Goal: Navigation & Orientation: Find specific page/section

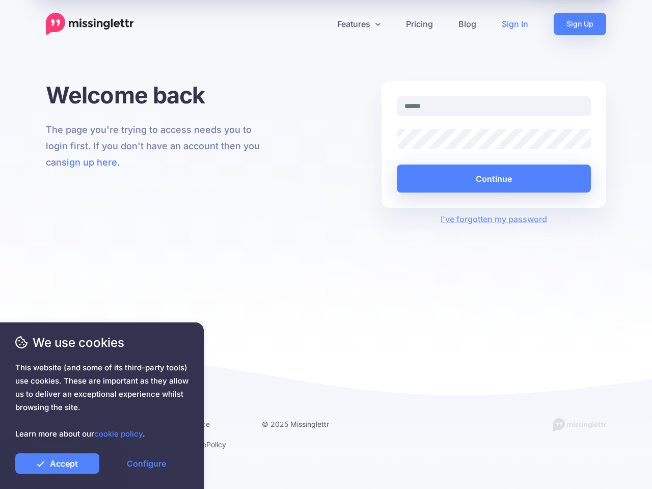
click at [326, 244] on div "Welcome back The page you're trying to access needs you to login first. If you …" at bounding box center [326, 216] width 652 height 271
click at [322, 24] on icon at bounding box center [321, 23] width 5 height 5
click at [358, 24] on link "Features" at bounding box center [358, 24] width 69 height 22
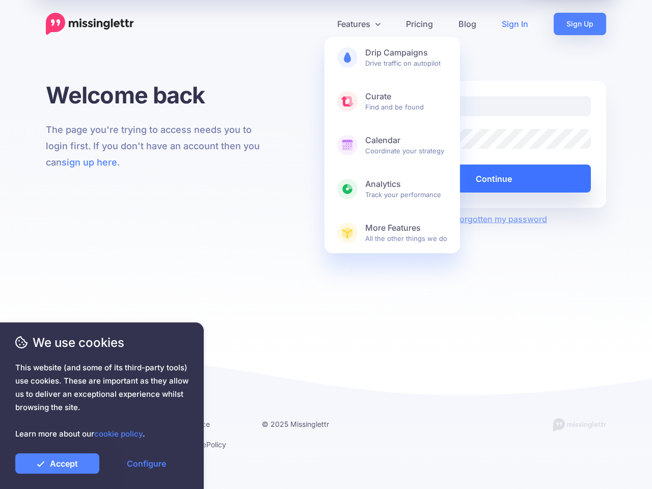
click at [493, 178] on button "Continue" at bounding box center [494, 178] width 194 height 28
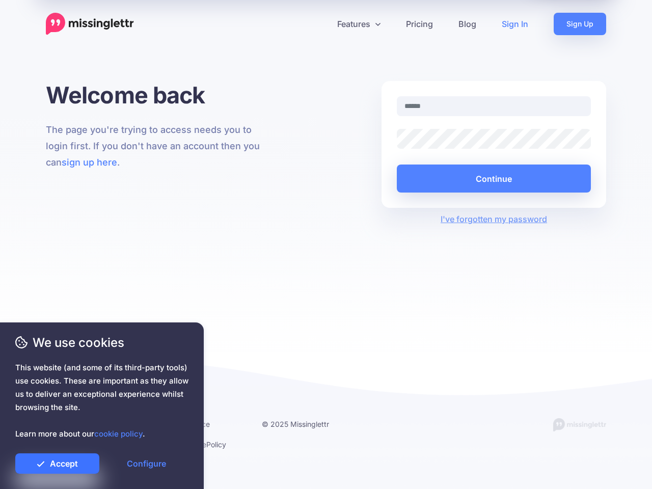
click at [57, 463] on link "Accept" at bounding box center [57, 463] width 84 height 20
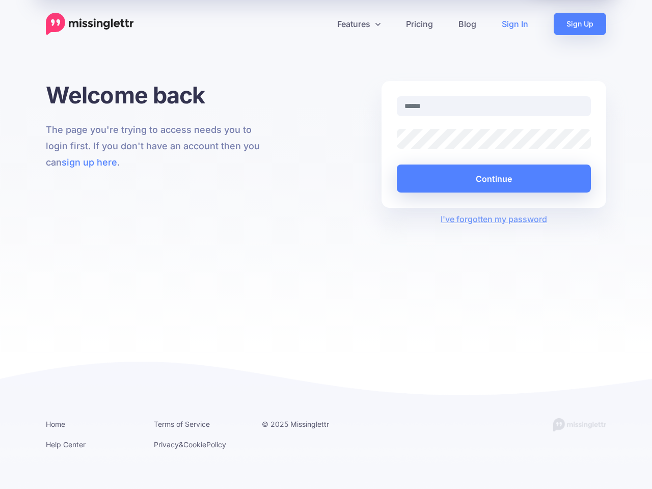
click at [146, 463] on link "Configure" at bounding box center [146, 463] width 84 height 20
